Goal: Information Seeking & Learning: Check status

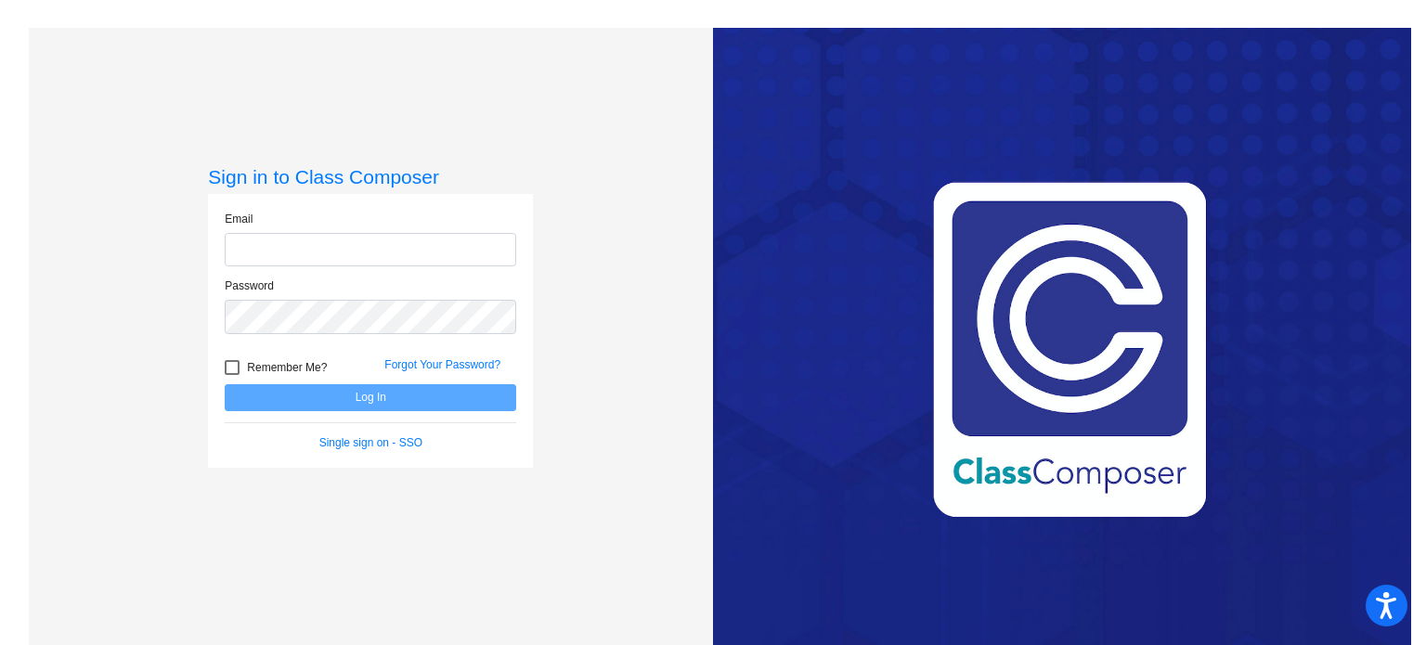
type input "[EMAIL_ADDRESS][DOMAIN_NAME]"
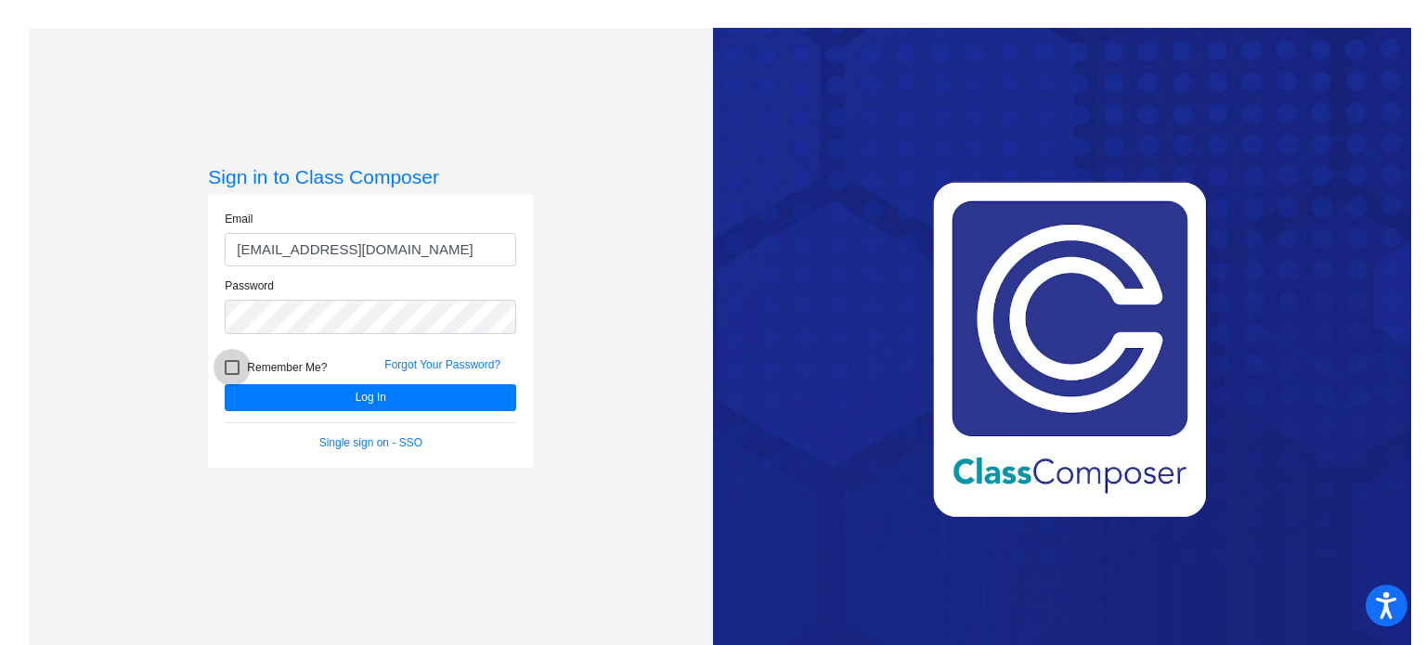
click at [277, 367] on span "Remember Me?" at bounding box center [287, 368] width 80 height 22
click at [232, 375] on input "Remember Me?" at bounding box center [231, 375] width 1 height 1
checkbox input "true"
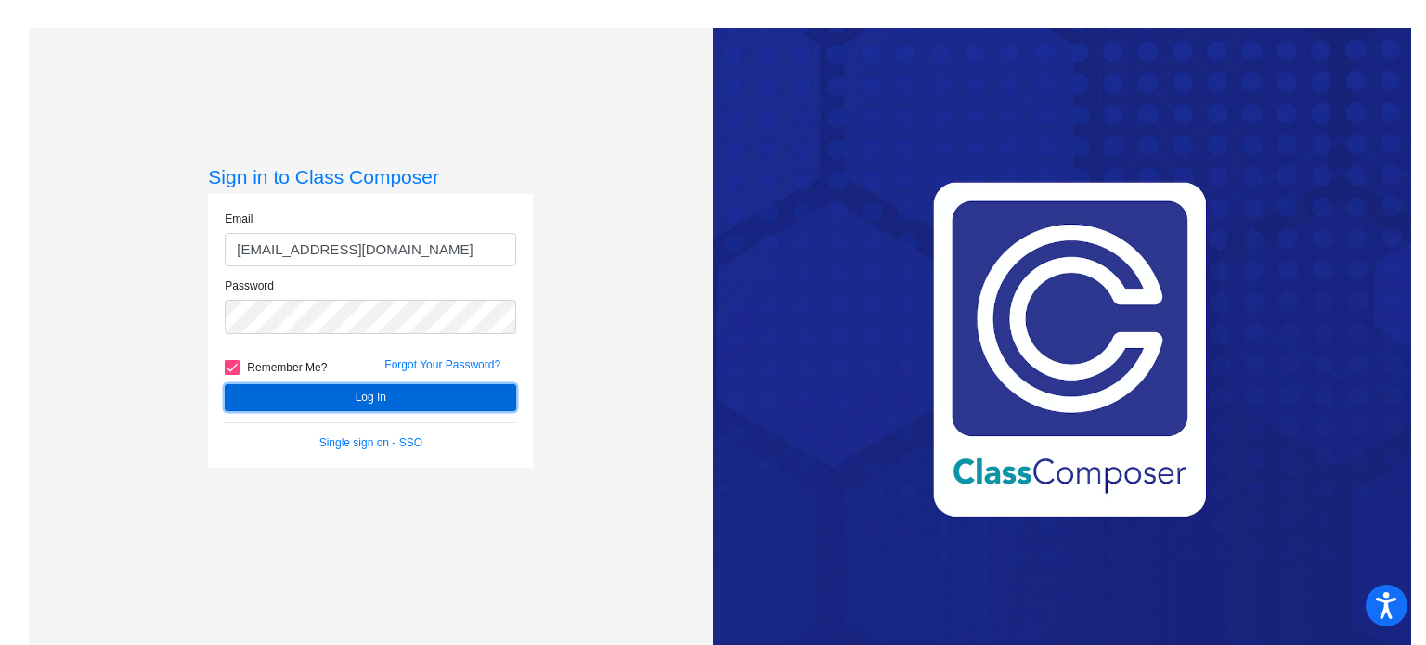
click at [303, 392] on button "Log In" at bounding box center [371, 397] width 292 height 27
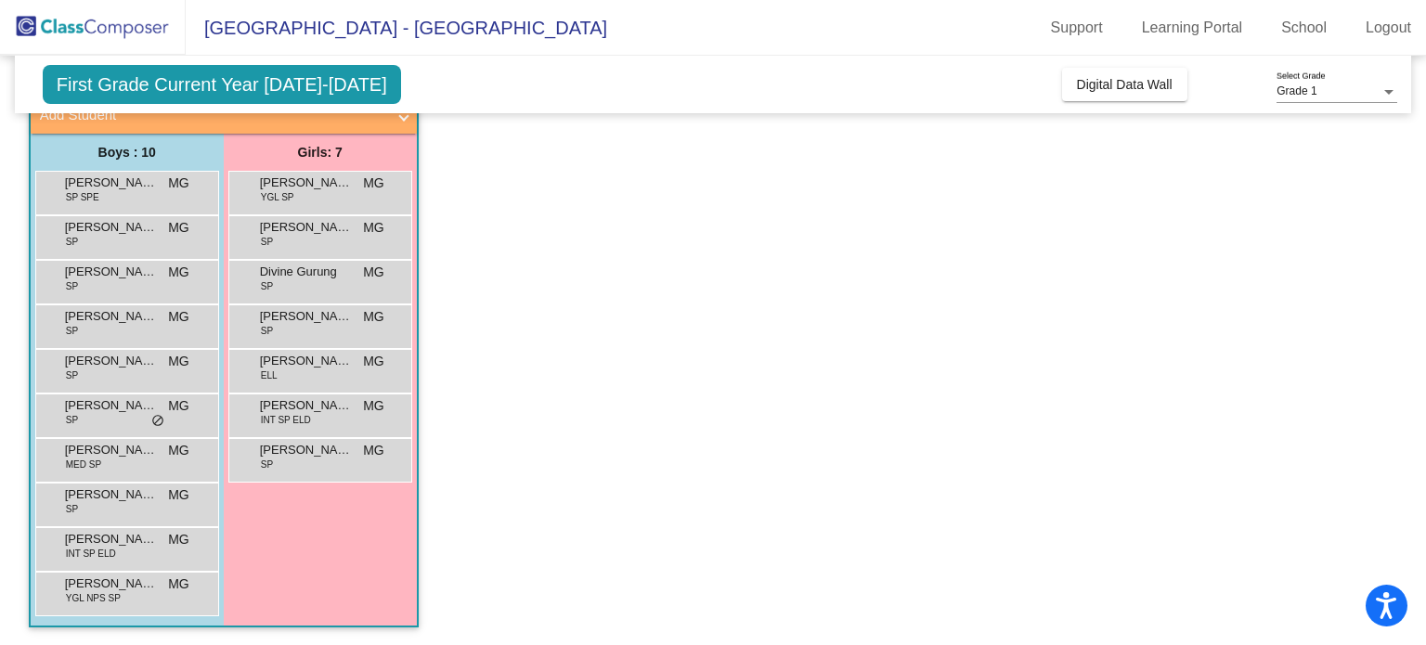
scroll to position [124, 0]
click at [145, 410] on span "[PERSON_NAME]" at bounding box center [111, 407] width 93 height 19
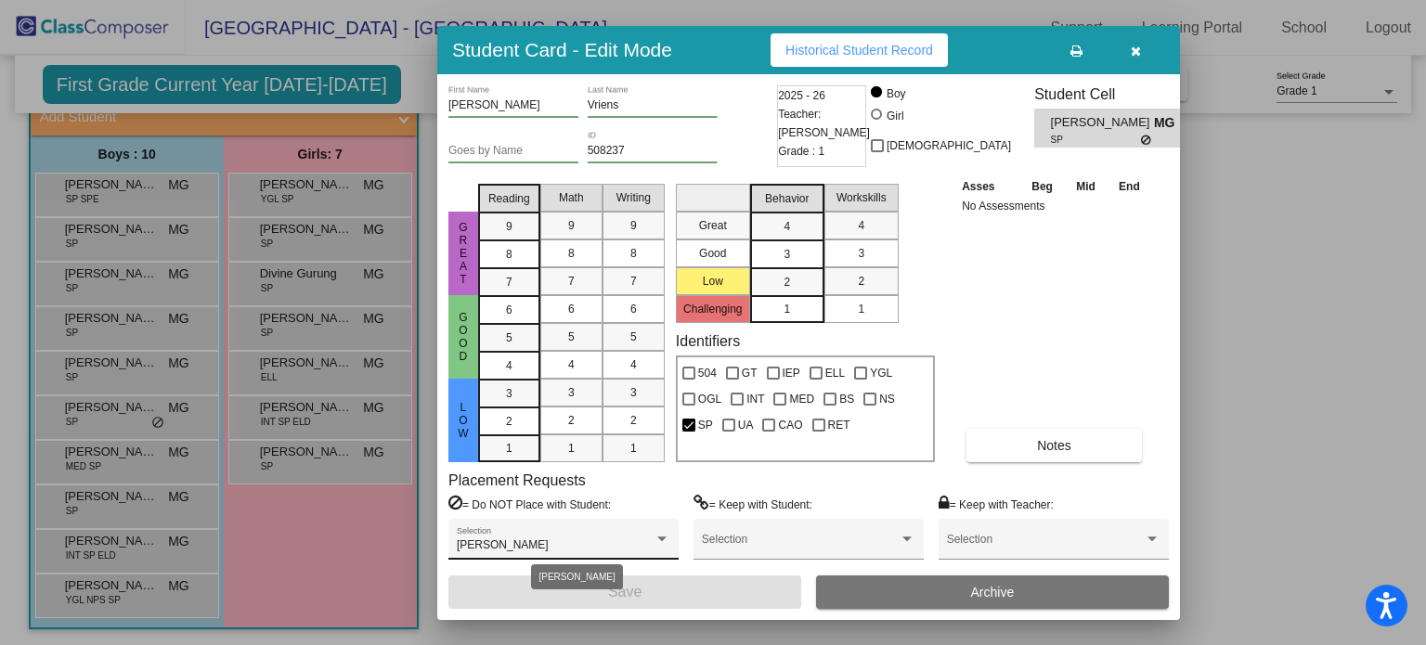
click at [511, 542] on span "[PERSON_NAME]" at bounding box center [503, 544] width 92 height 13
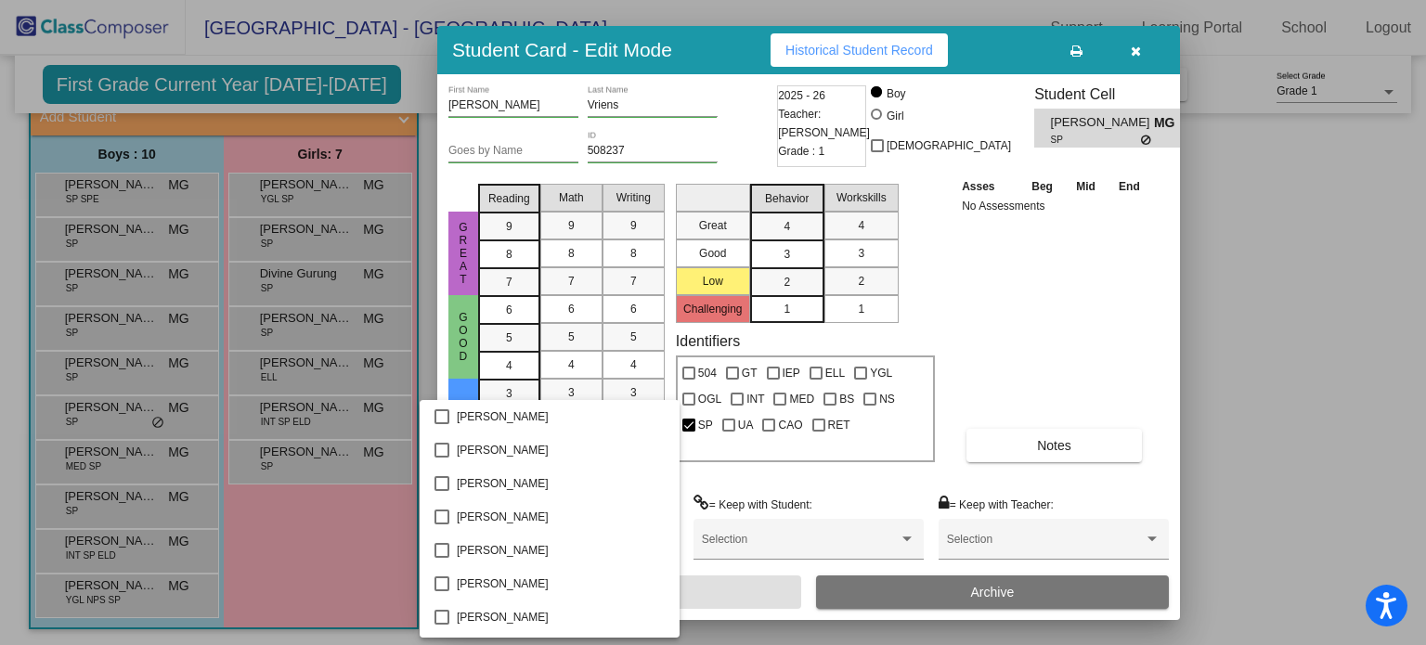
scroll to position [5251, 0]
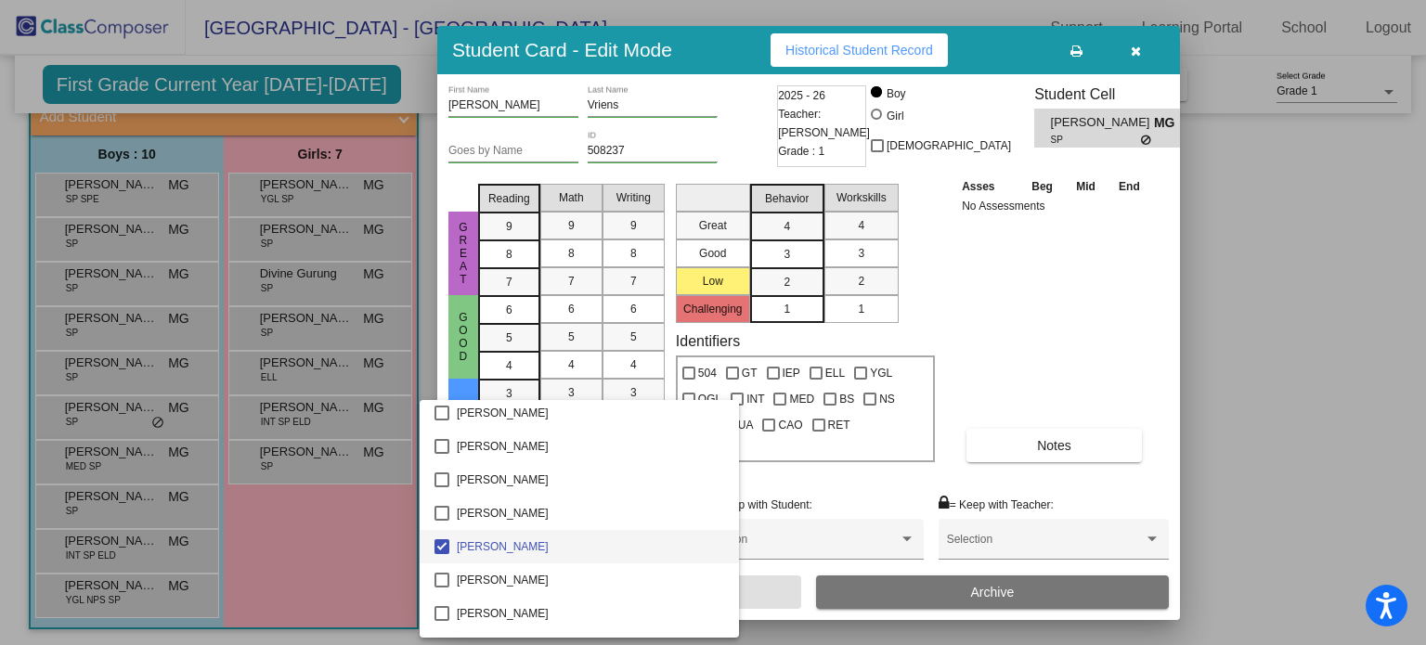
click at [1088, 341] on div at bounding box center [713, 322] width 1426 height 645
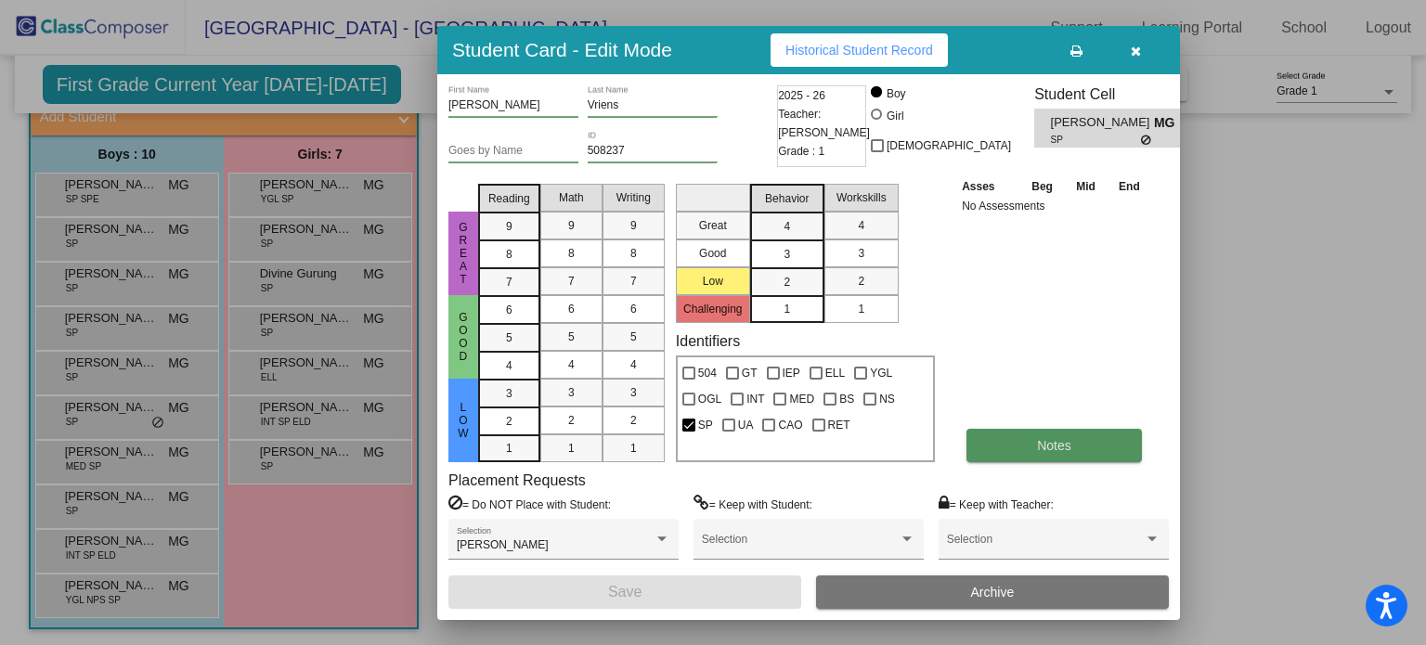
click at [1068, 441] on span "Notes" at bounding box center [1054, 445] width 34 height 15
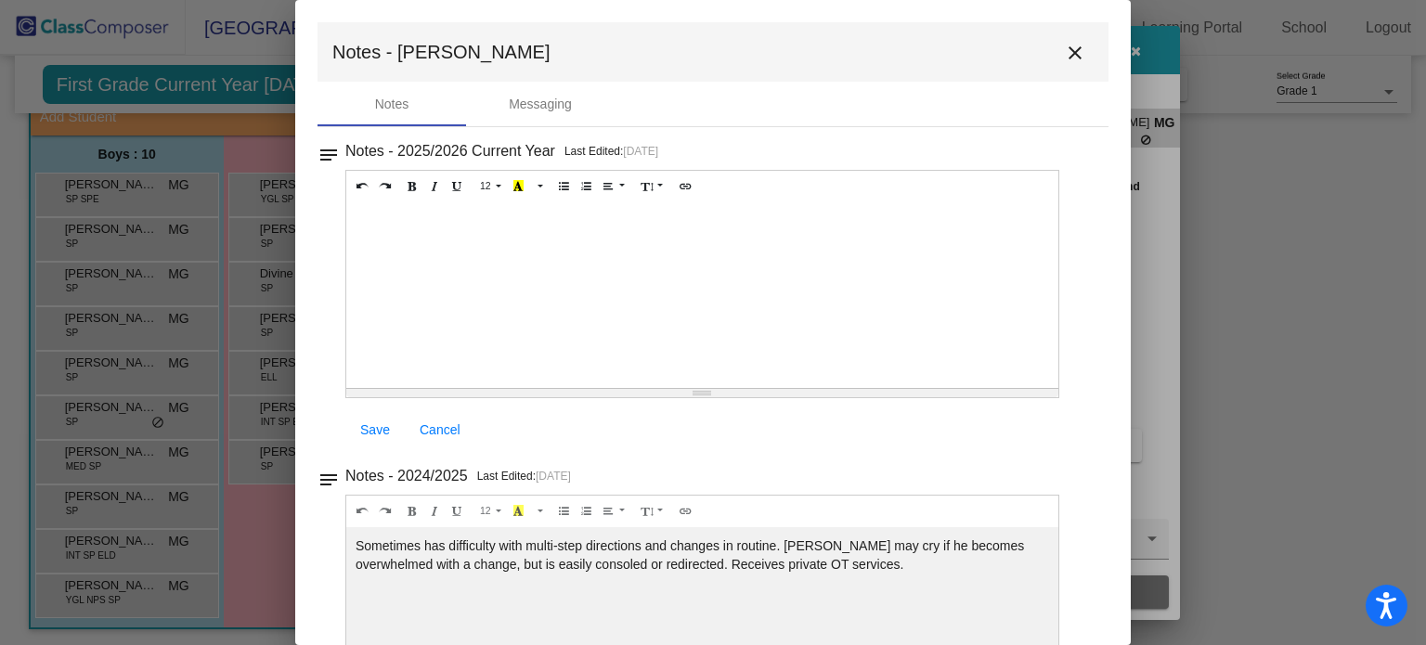
scroll to position [0, 0]
click at [1068, 55] on mat-icon "close" at bounding box center [1075, 53] width 22 height 22
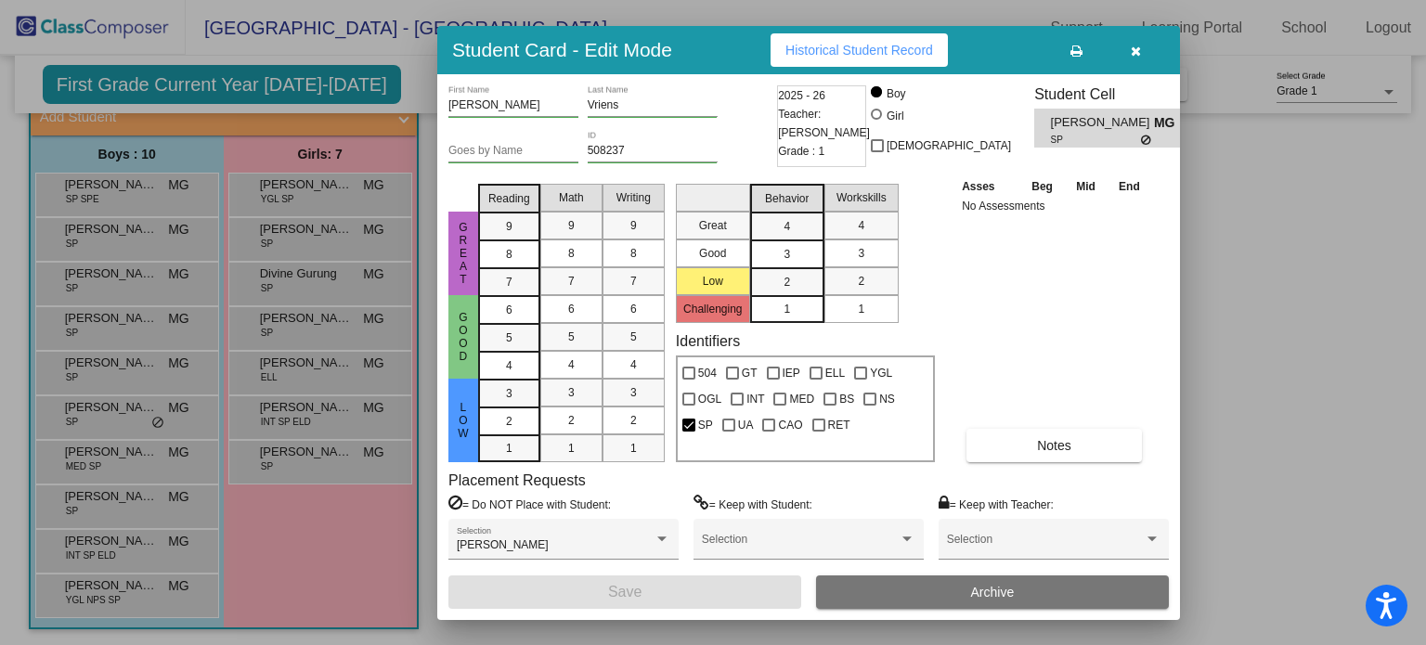
click at [1140, 45] on icon "button" at bounding box center [1136, 51] width 10 height 13
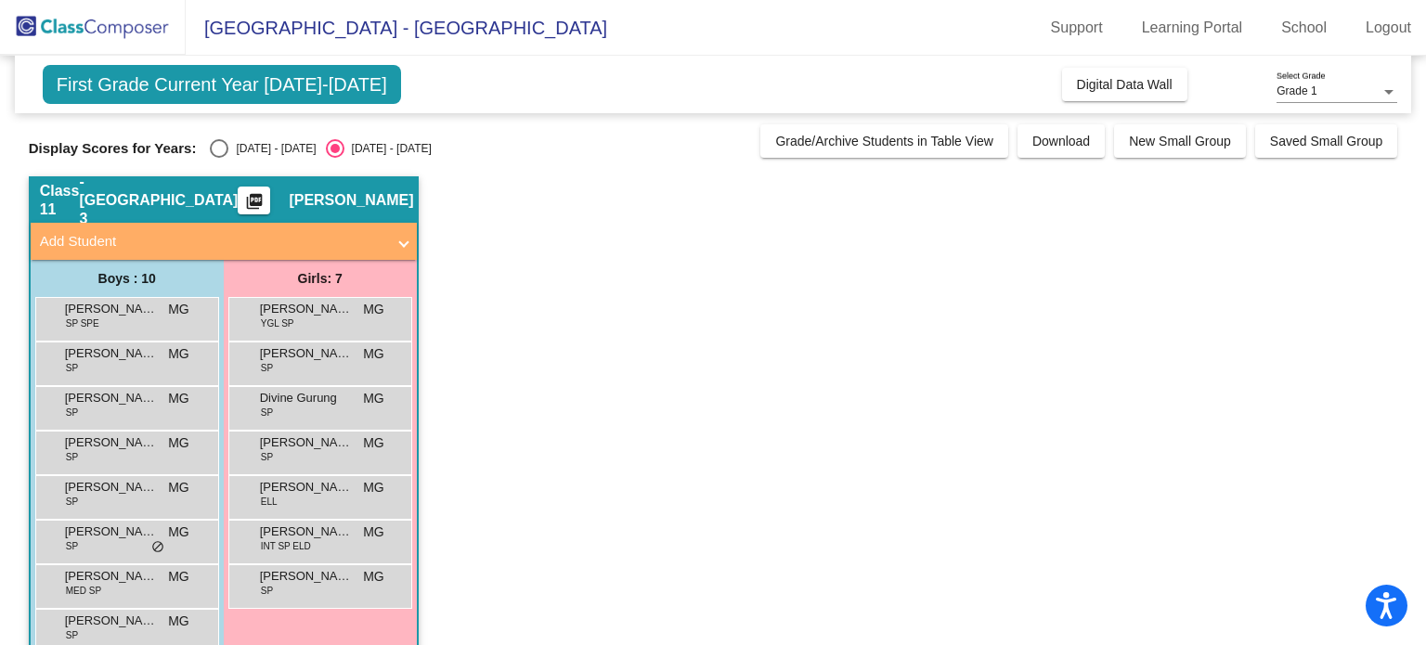
click at [223, 149] on div "Select an option" at bounding box center [219, 148] width 19 height 19
click at [219, 158] on input "[DATE] - [DATE]" at bounding box center [218, 158] width 1 height 1
radio input "true"
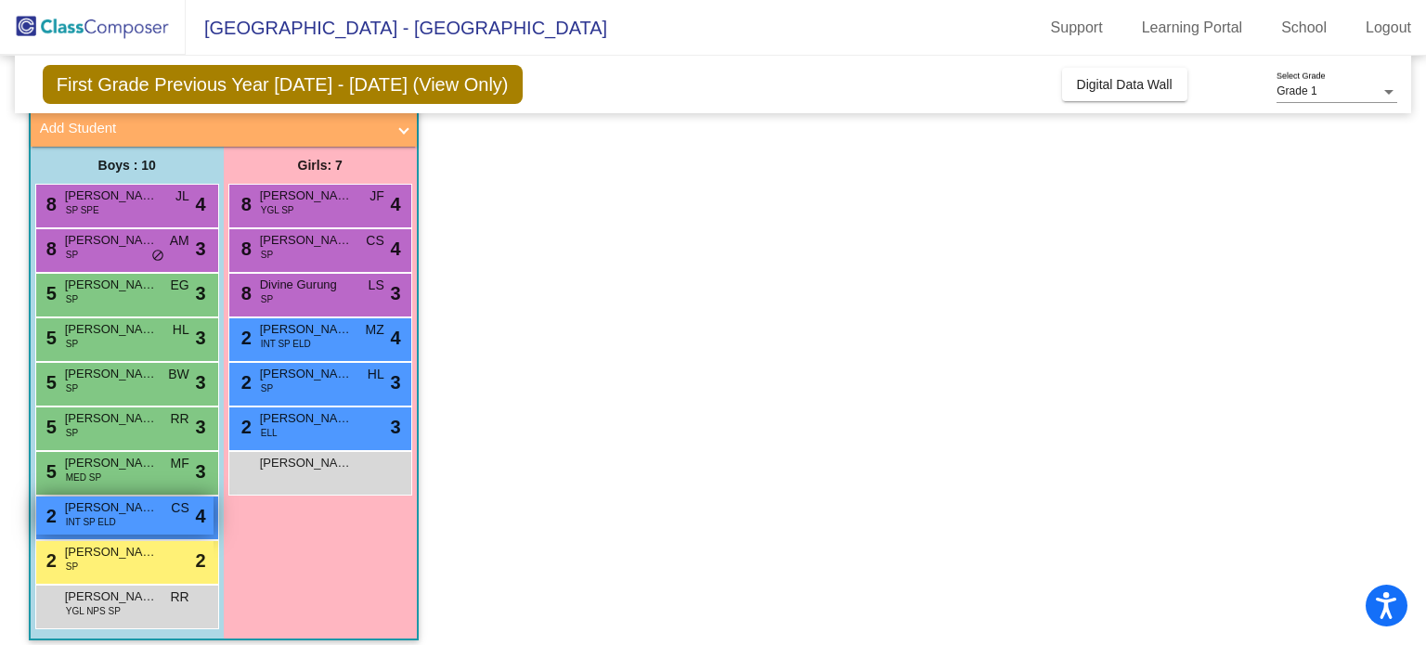
scroll to position [114, 0]
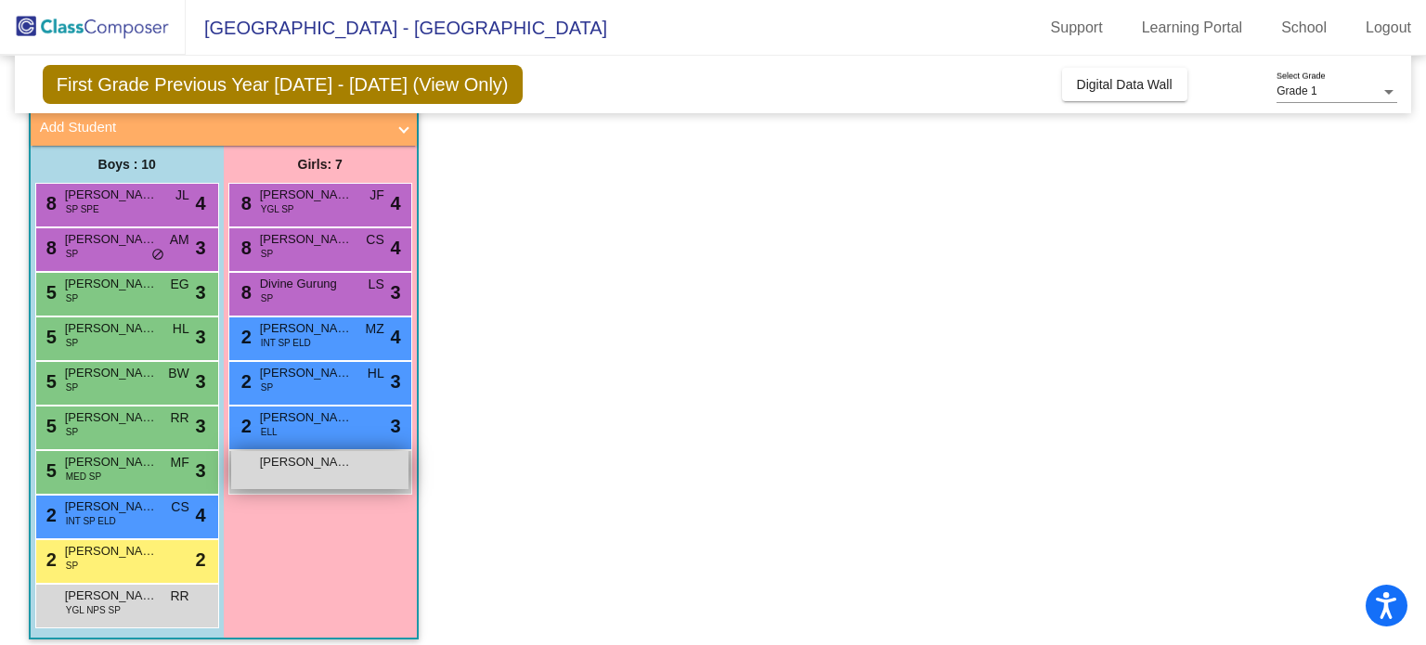
click at [330, 467] on span "[PERSON_NAME]" at bounding box center [306, 462] width 93 height 19
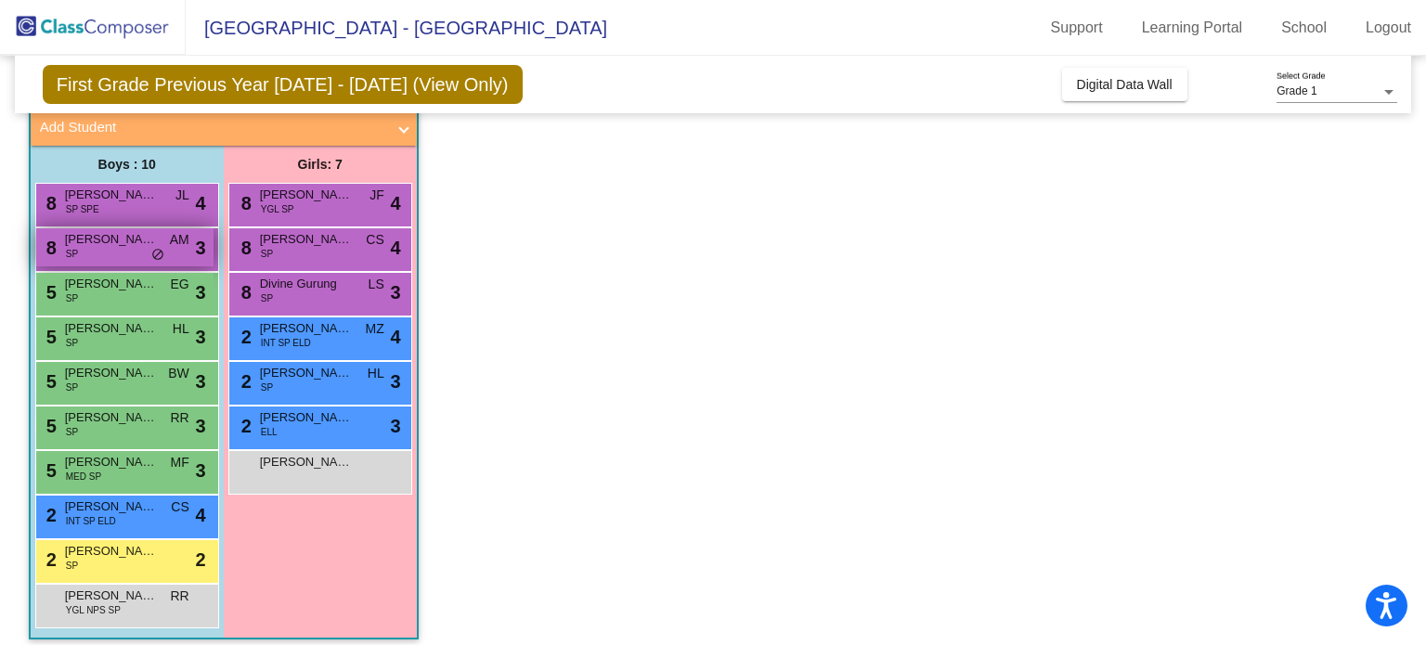
click at [132, 240] on span "[PERSON_NAME]" at bounding box center [111, 239] width 93 height 19
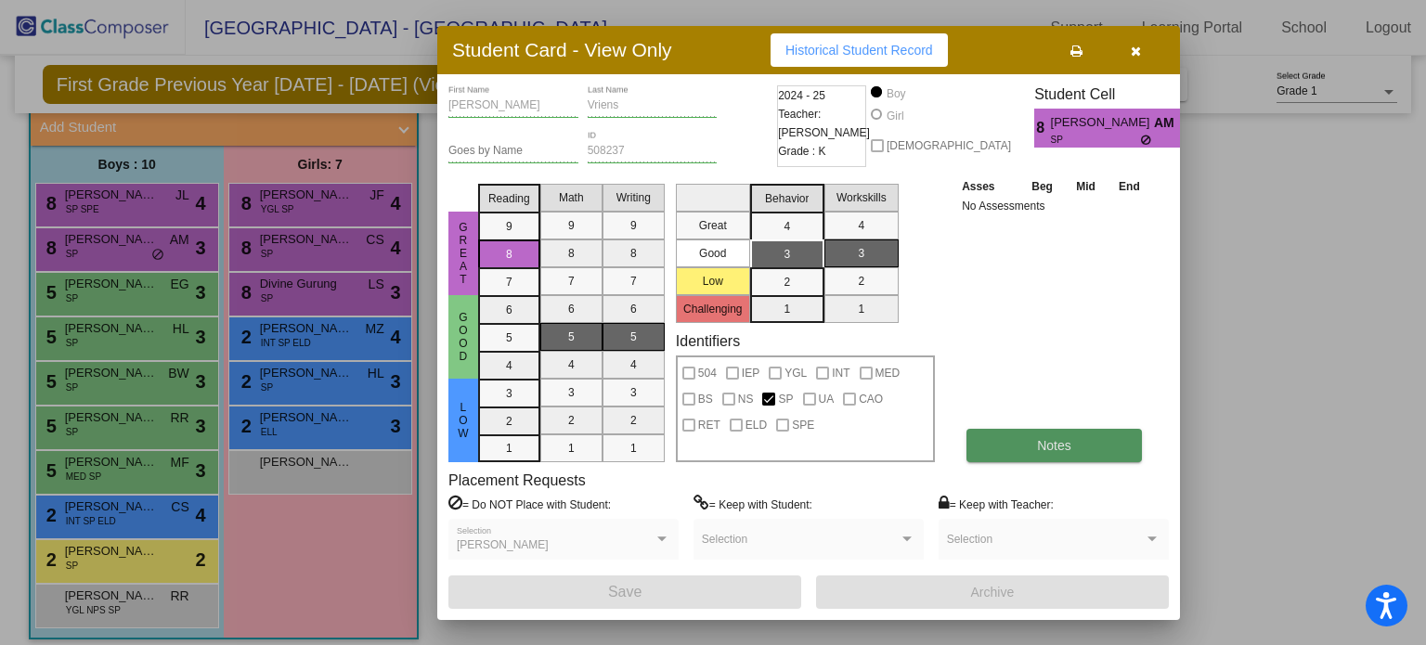
click at [1029, 450] on button "Notes" at bounding box center [1053, 445] width 175 height 33
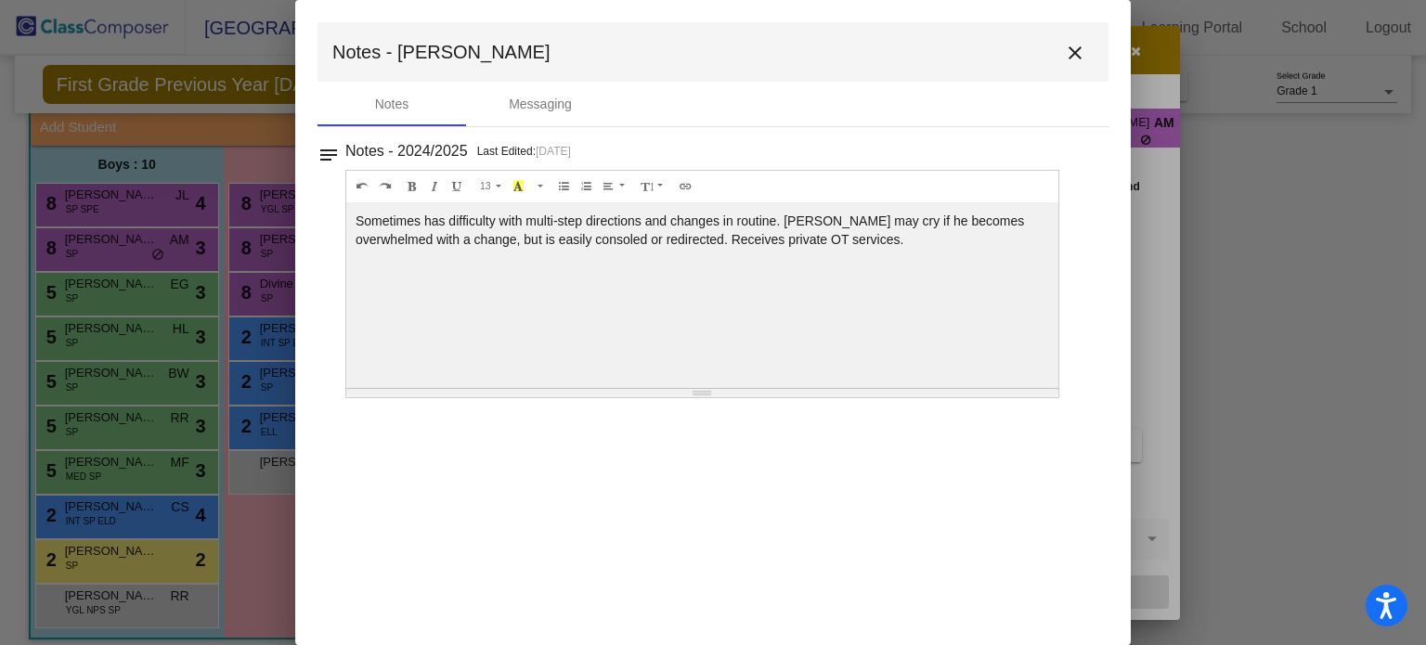
click at [1085, 38] on button "close" at bounding box center [1075, 51] width 37 height 37
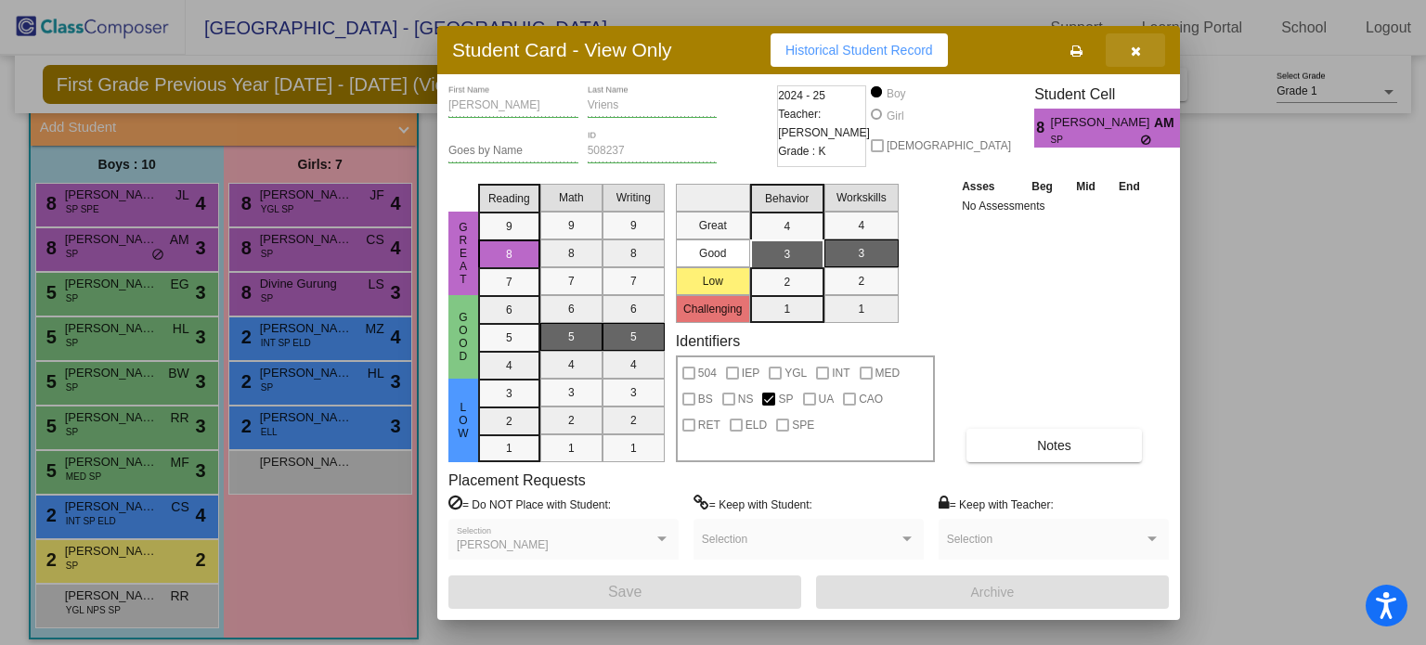
click at [1131, 52] on icon "button" at bounding box center [1136, 51] width 10 height 13
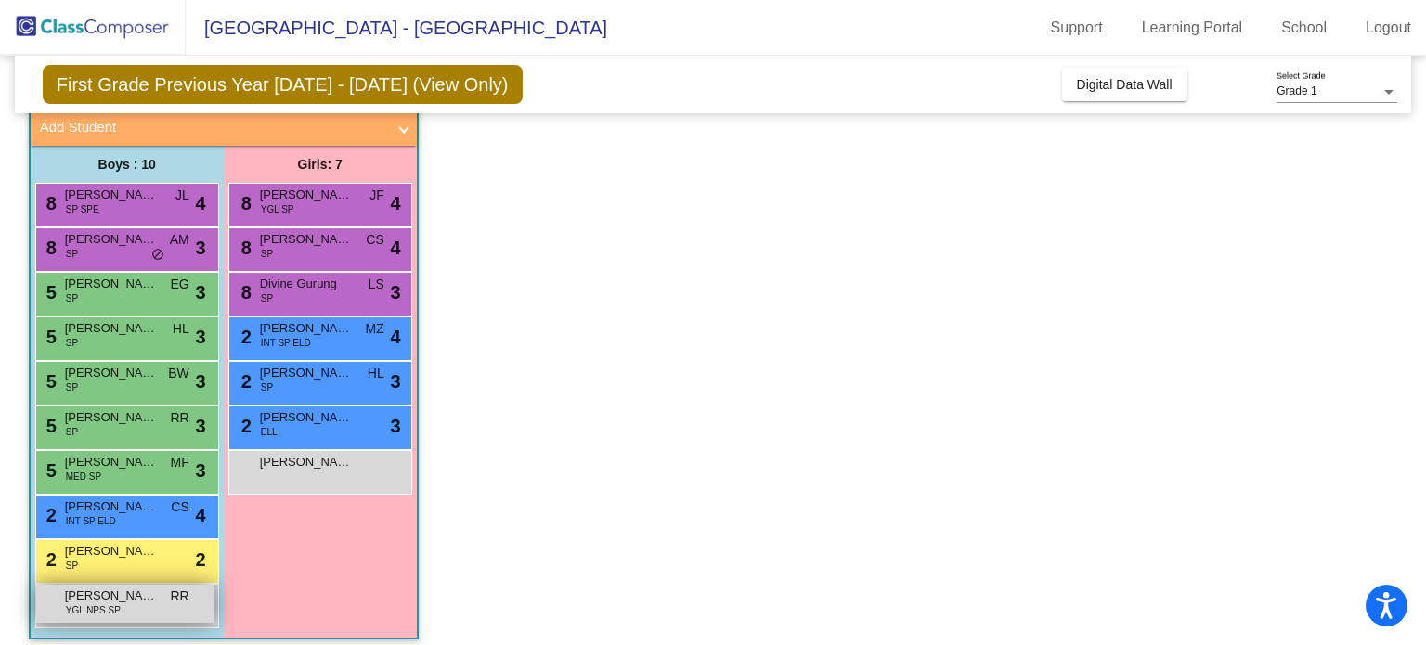
click at [174, 602] on span "RR" at bounding box center [179, 596] width 19 height 19
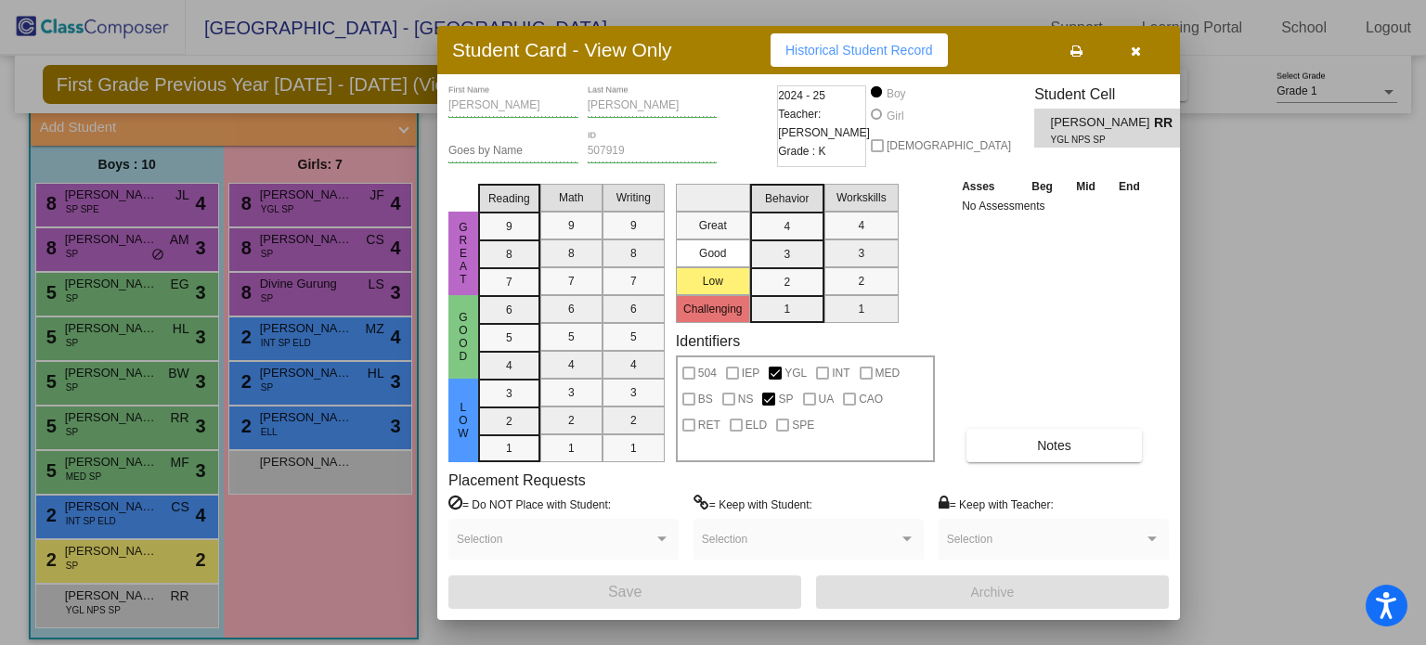
click at [847, 57] on span "Historical Student Record" at bounding box center [859, 50] width 148 height 15
click at [1135, 51] on icon "button" at bounding box center [1136, 51] width 10 height 13
